Goal: Transaction & Acquisition: Obtain resource

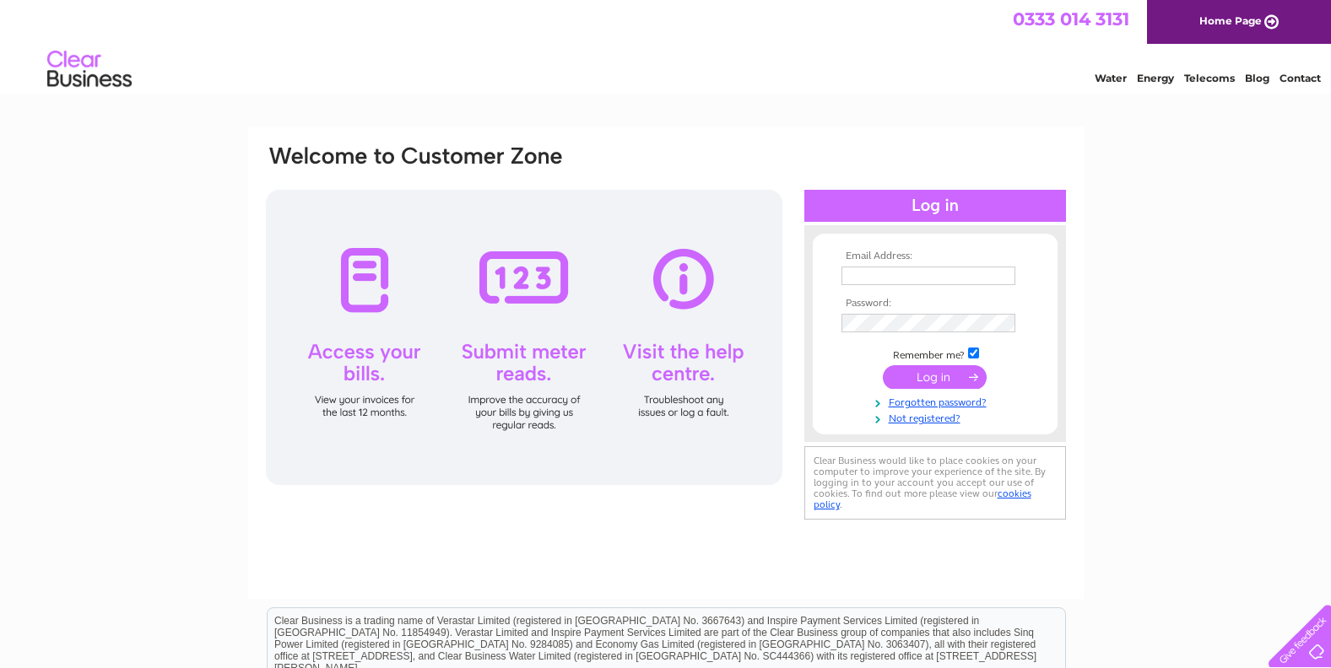
click at [851, 277] on input "text" at bounding box center [928, 276] width 174 height 19
type input "andre@vintagehorizons.co.uk"
click at [972, 351] on input "checkbox" at bounding box center [973, 354] width 11 height 11
checkbox input "false"
click at [946, 376] on input "submit" at bounding box center [935, 377] width 104 height 24
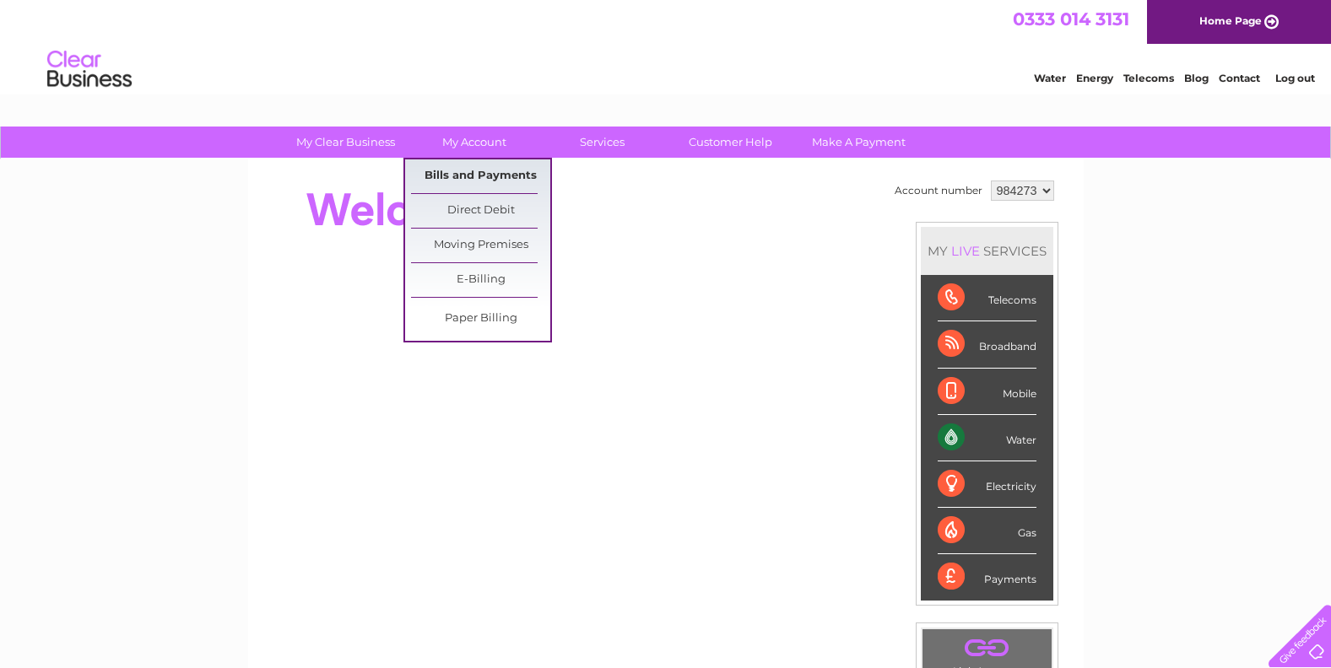
click at [476, 170] on link "Bills and Payments" at bounding box center [480, 177] width 139 height 34
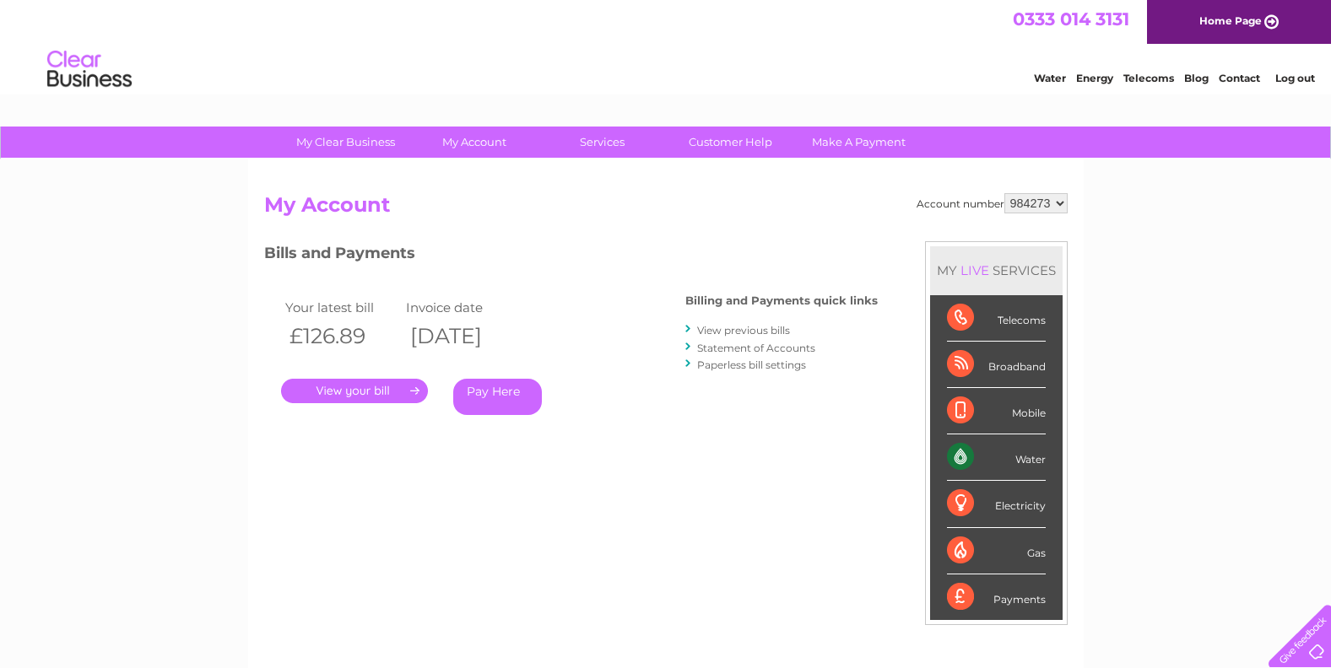
click at [349, 387] on link "." at bounding box center [354, 391] width 147 height 24
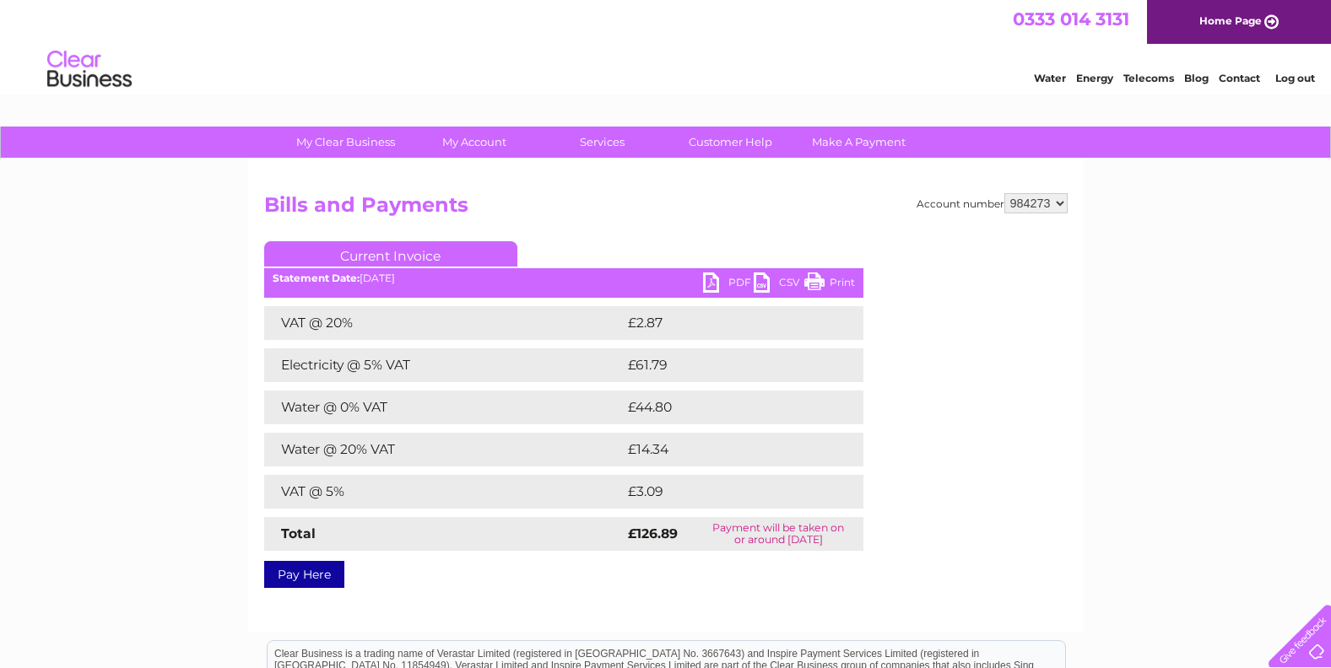
click at [731, 278] on link "PDF" at bounding box center [728, 285] width 51 height 24
